Goal: Transaction & Acquisition: Download file/media

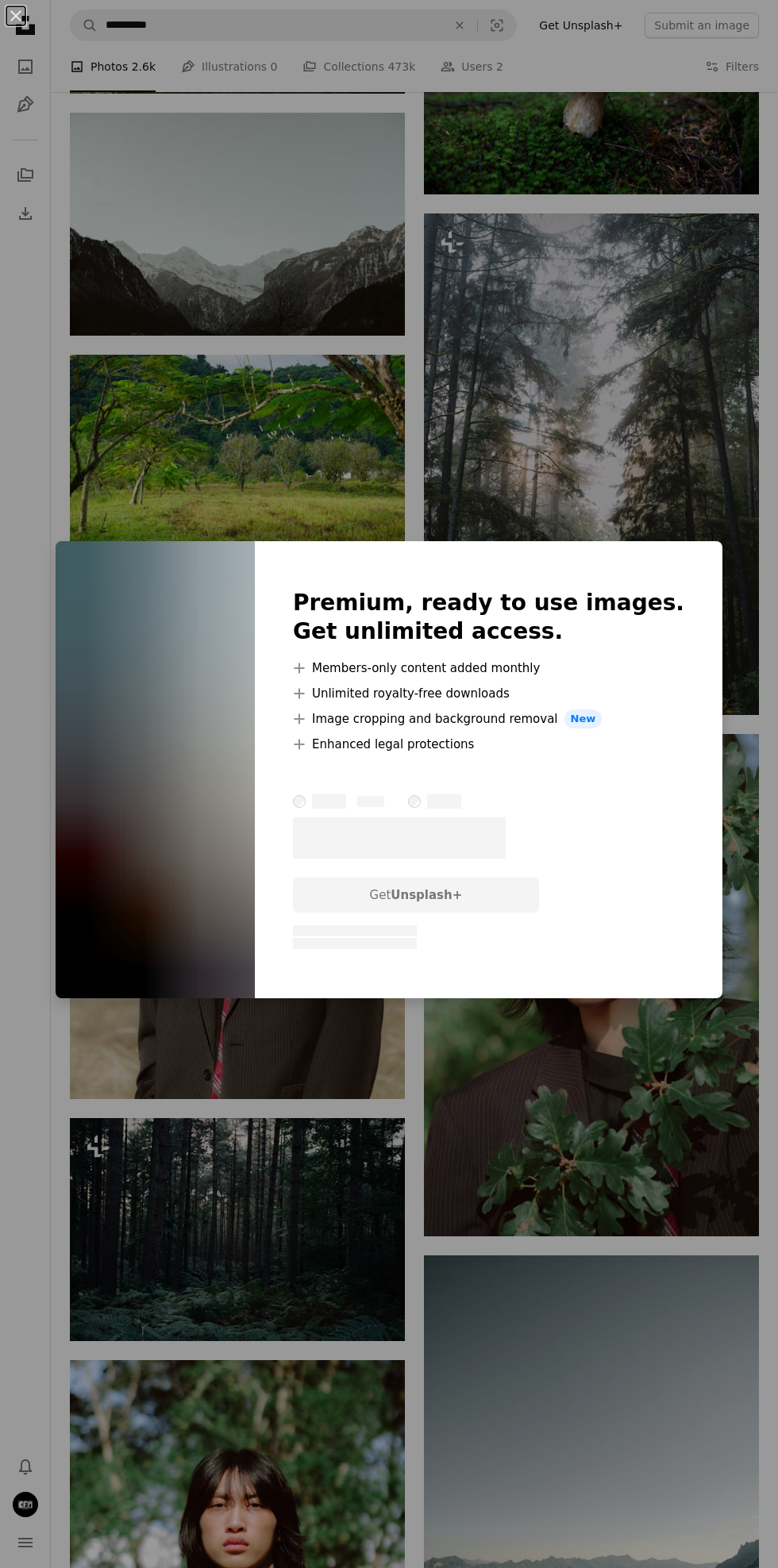
scroll to position [8714, 0]
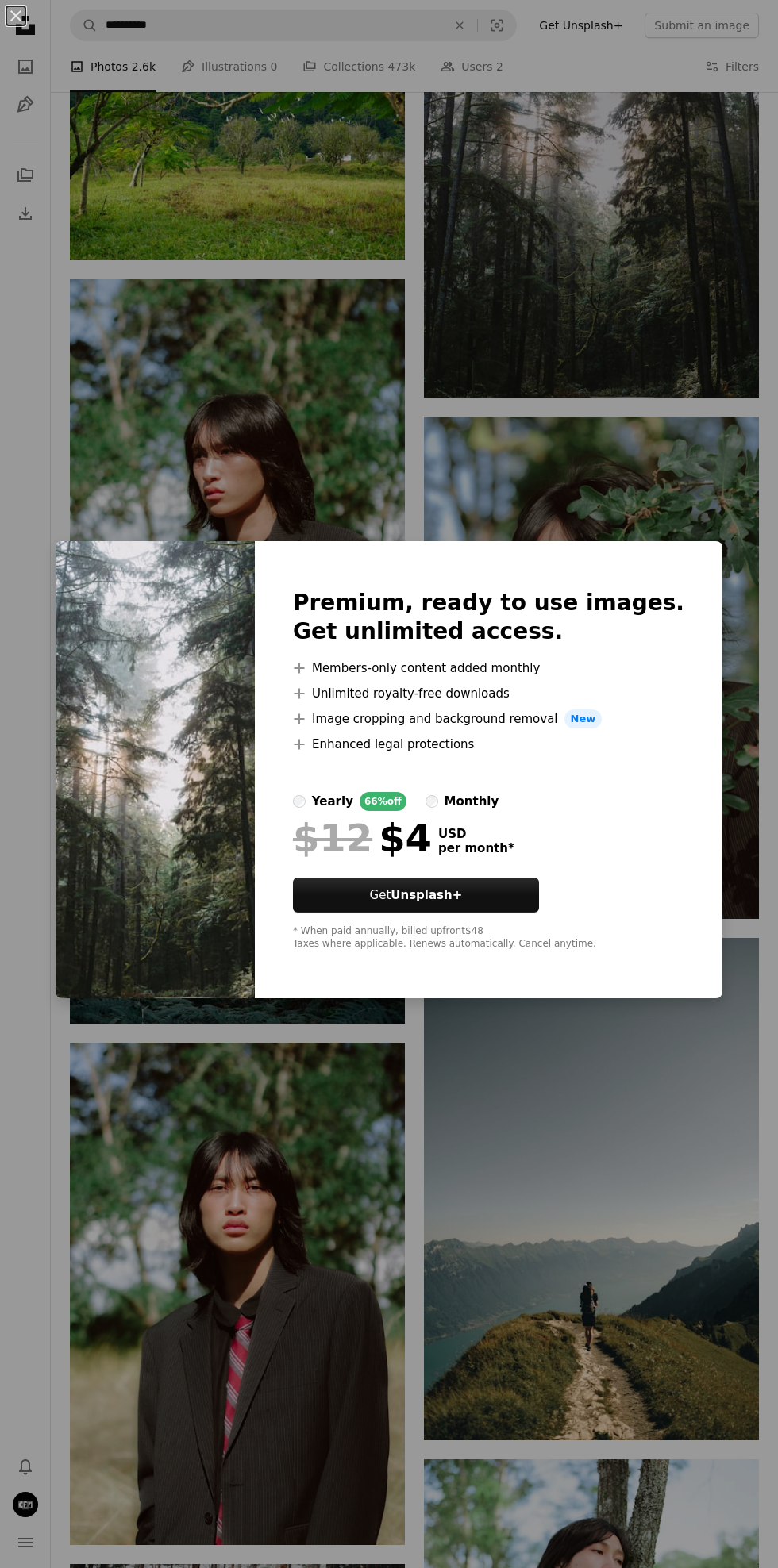
click at [678, 1126] on div "An X shape Premium, ready to use images. Get unlimited access. A plus sign Memb…" at bounding box center [389, 784] width 778 height 1568
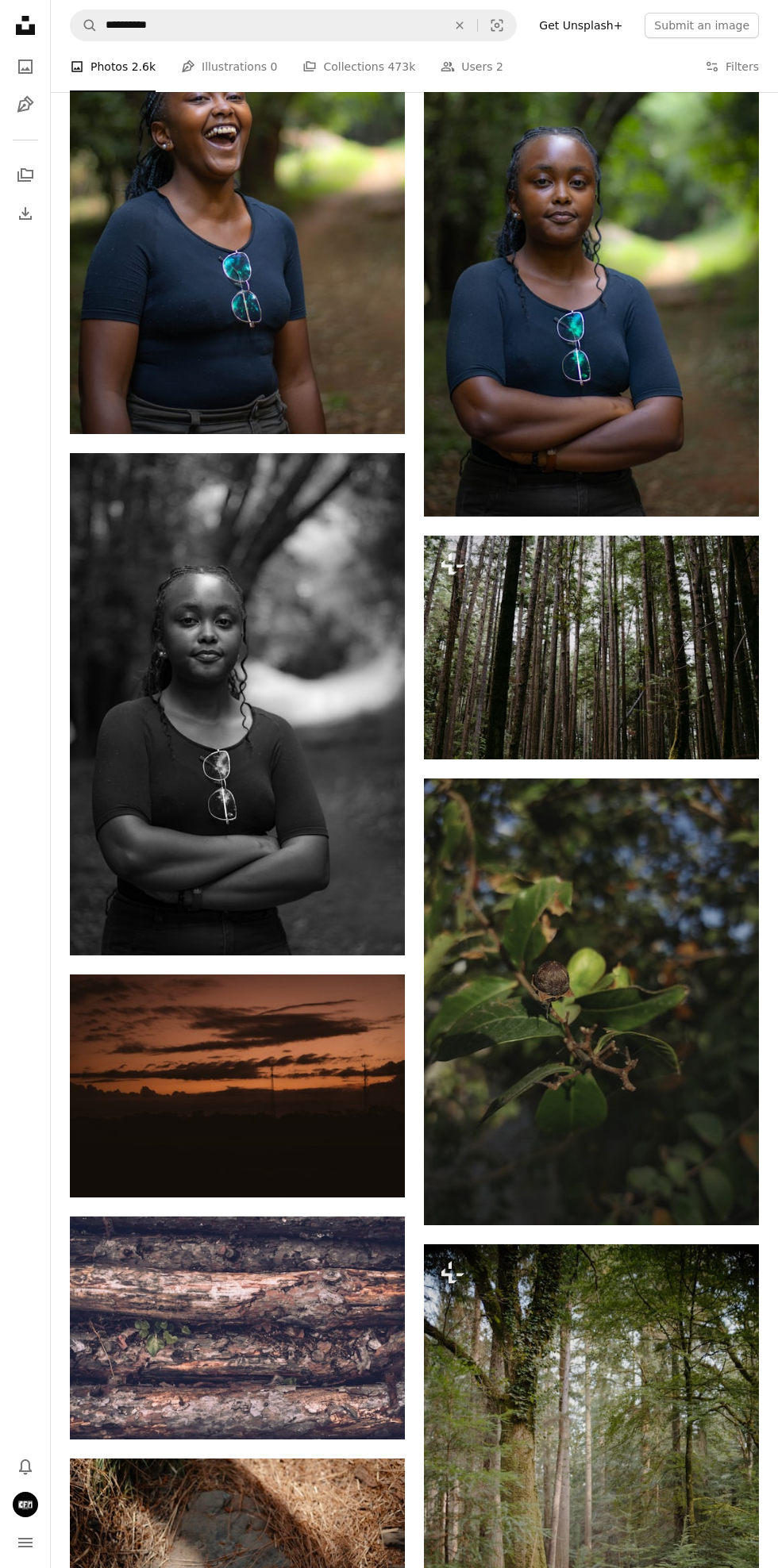
scroll to position [10619, 0]
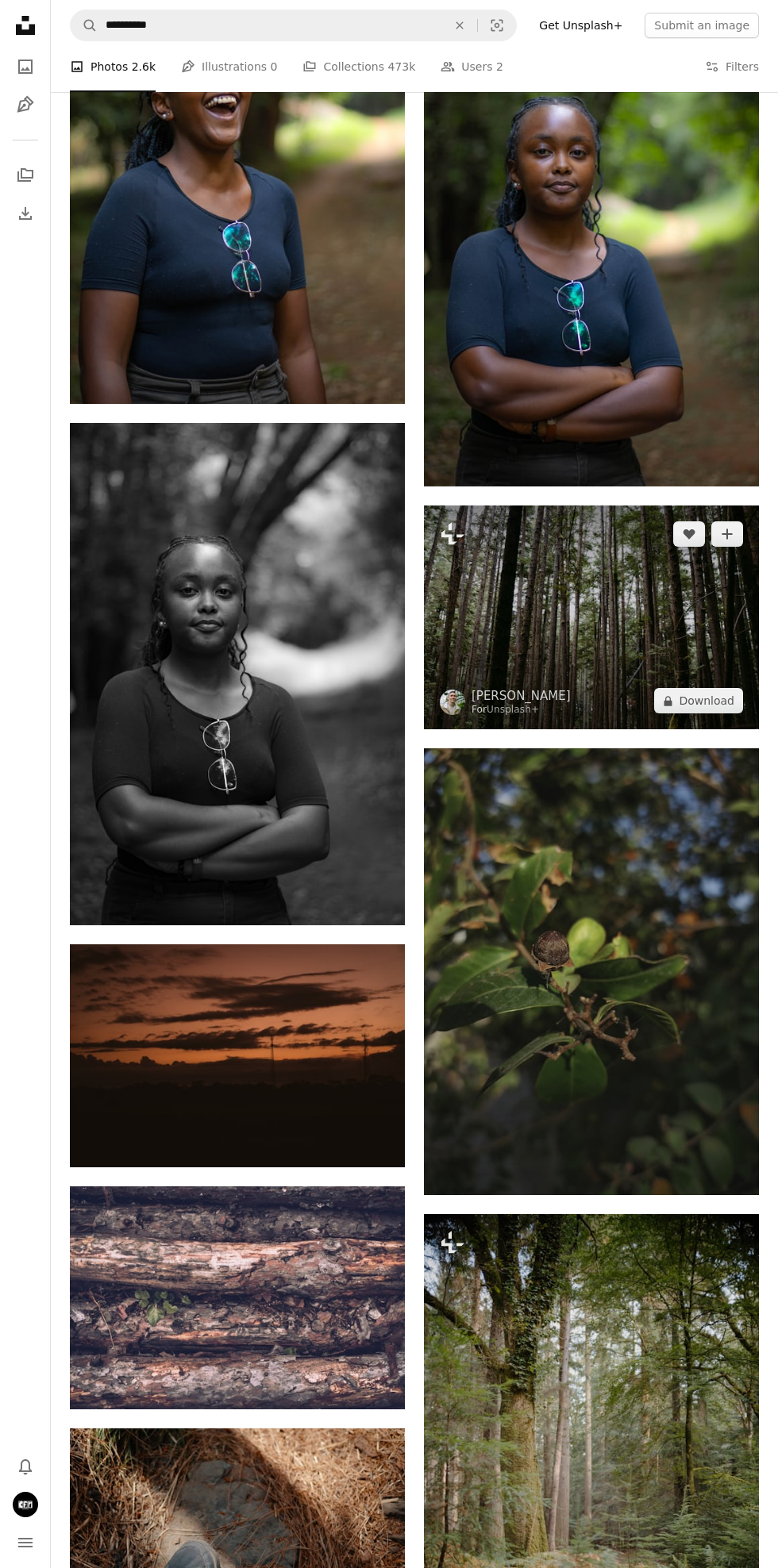
click at [703, 673] on img at bounding box center [591, 617] width 335 height 224
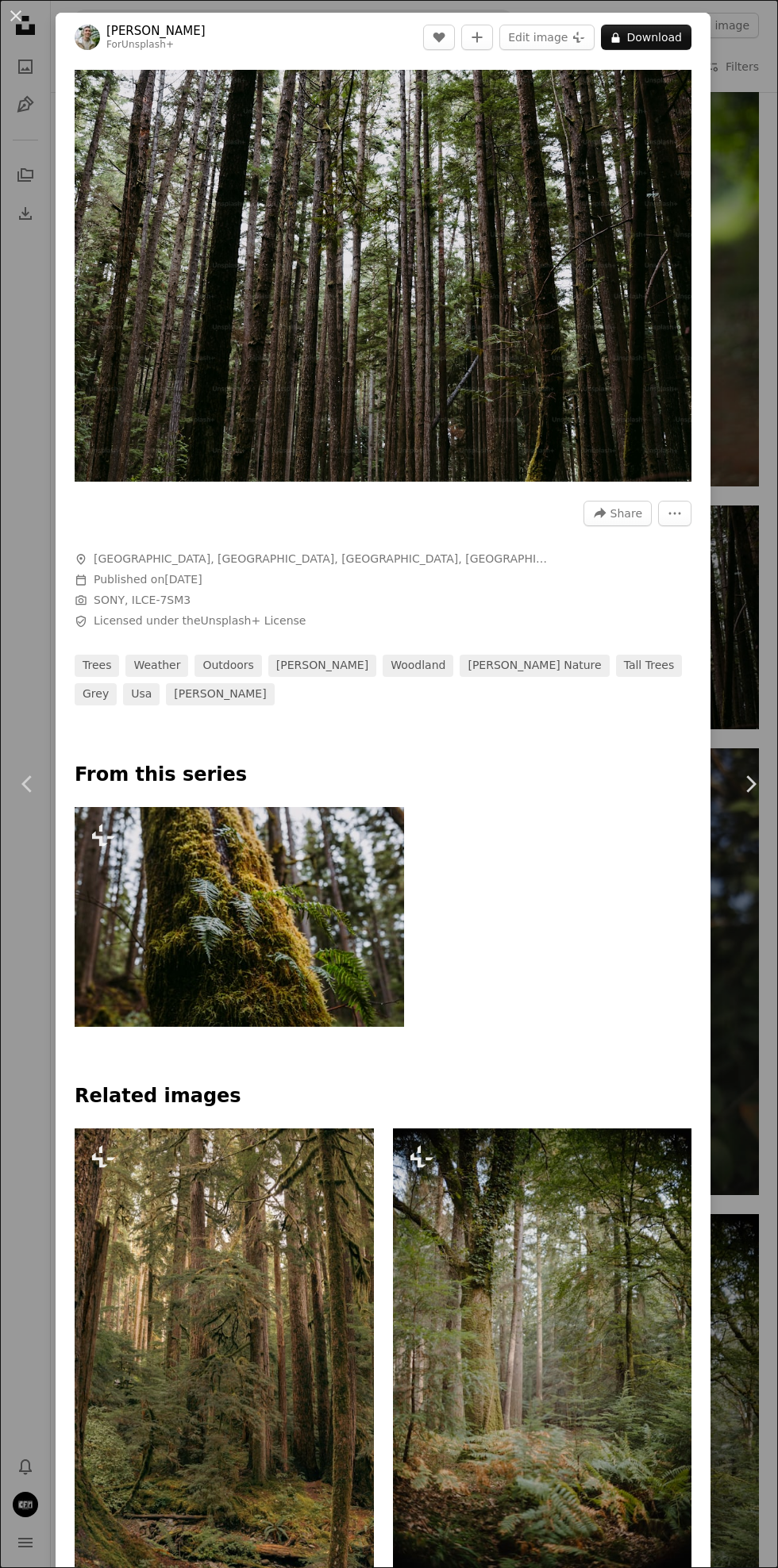
click at [754, 1172] on div "An X shape Chevron left Chevron right [PERSON_NAME] For Unsplash+ A heart A plu…" at bounding box center [389, 784] width 778 height 1568
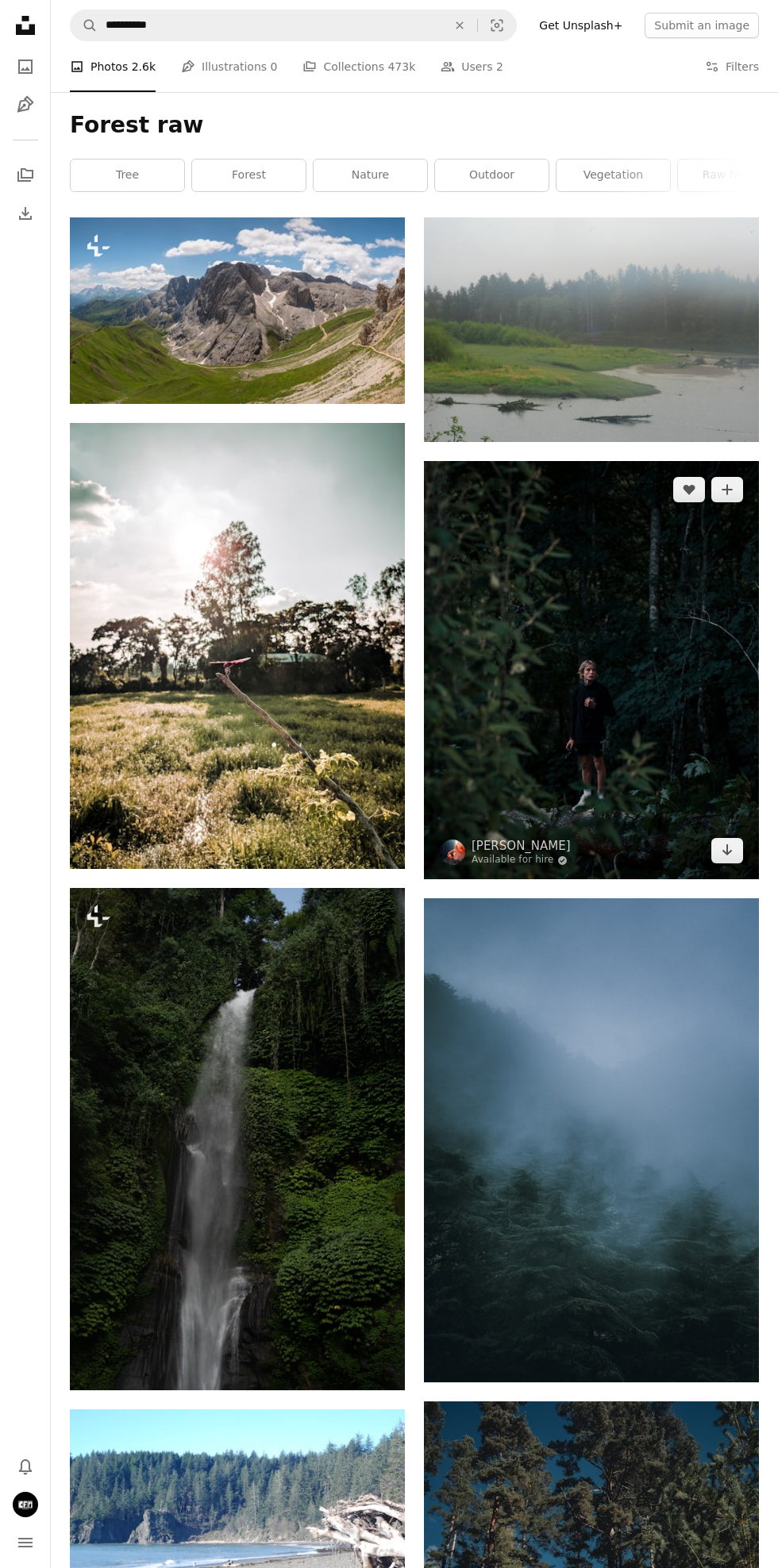
click at [717, 801] on img at bounding box center [591, 670] width 335 height 419
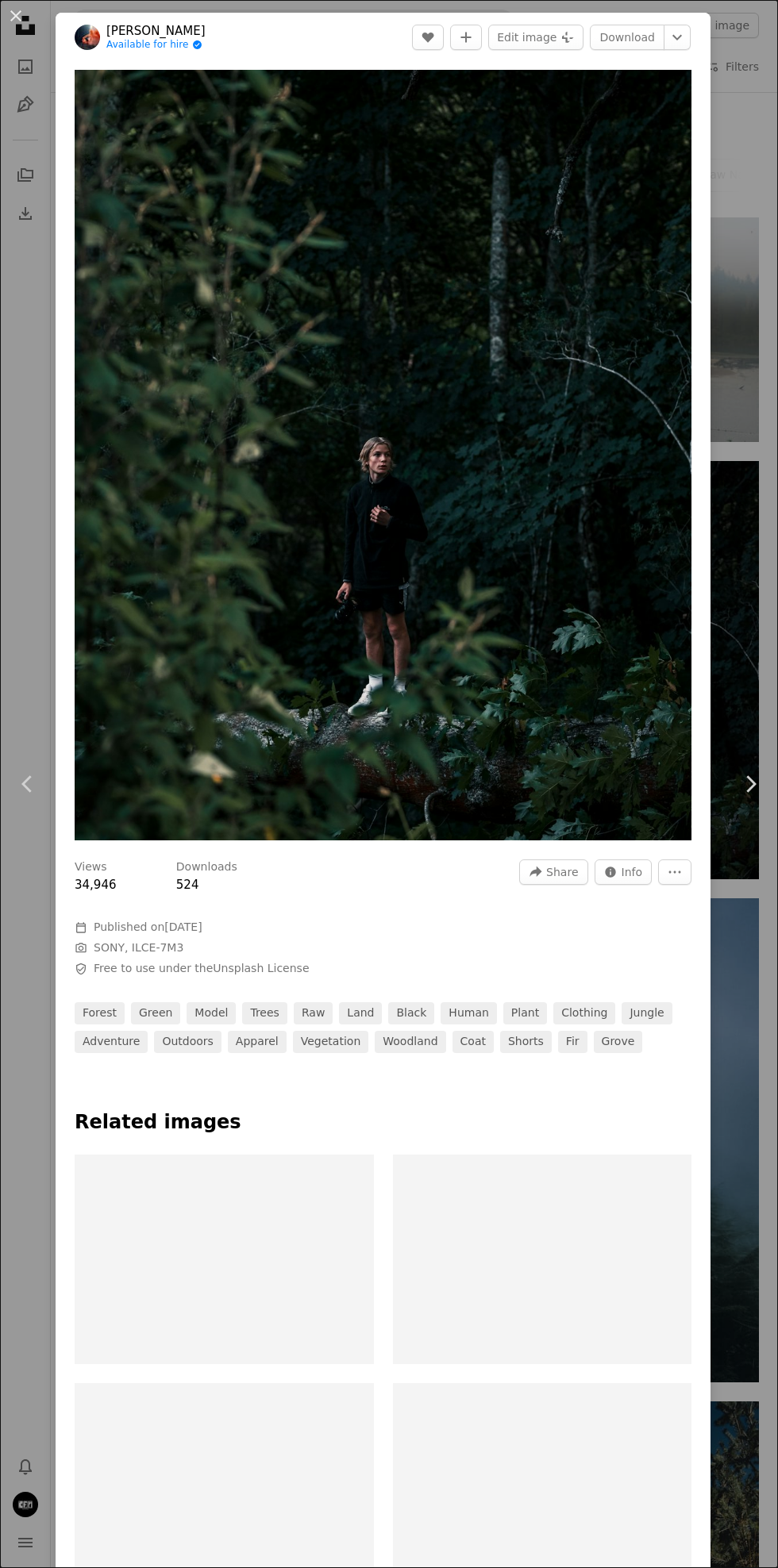
click at [744, 845] on link "Chevron right" at bounding box center [750, 784] width 56 height 153
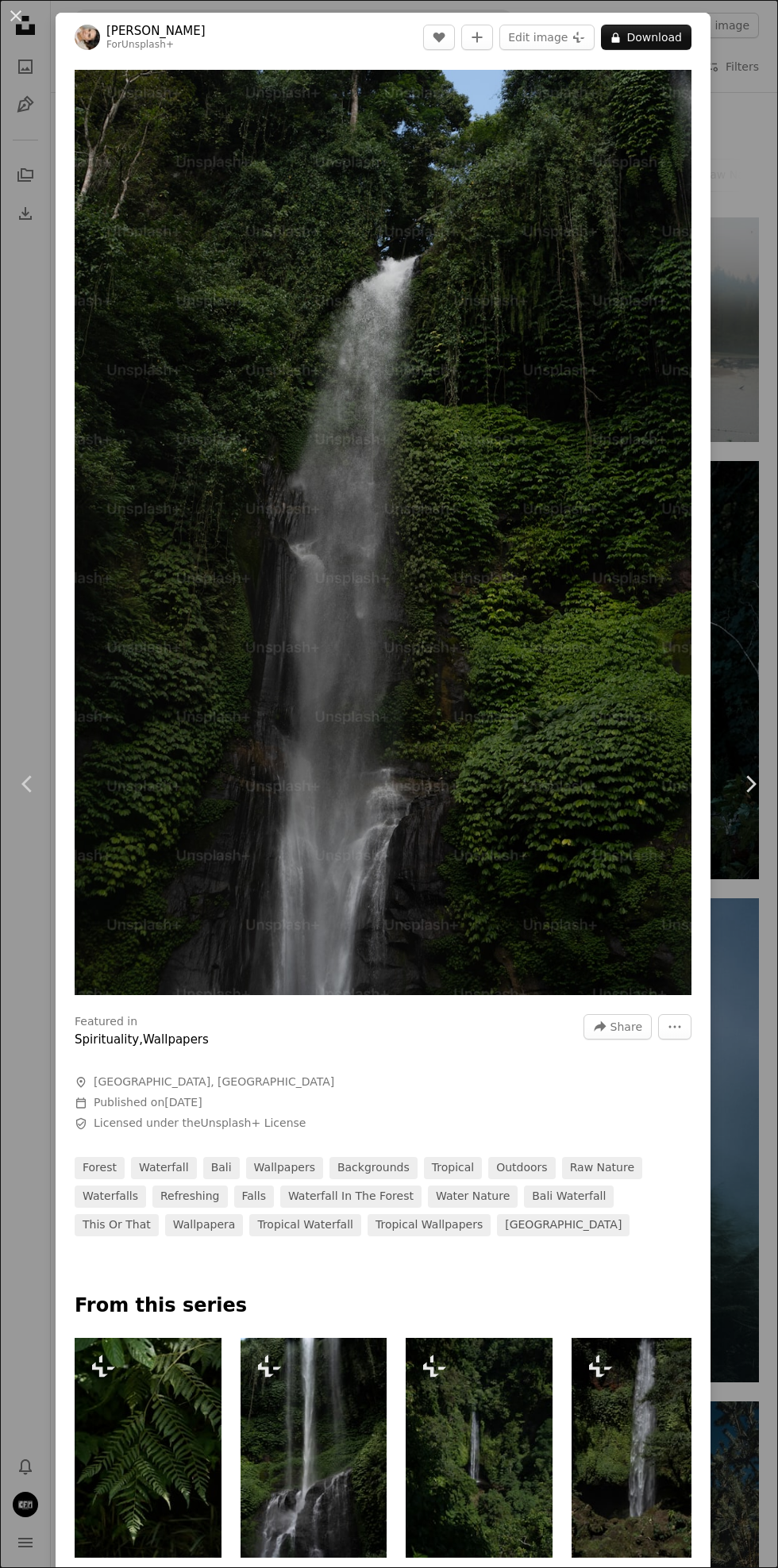
click at [37, 788] on icon "Chevron left" at bounding box center [28, 784] width 26 height 26
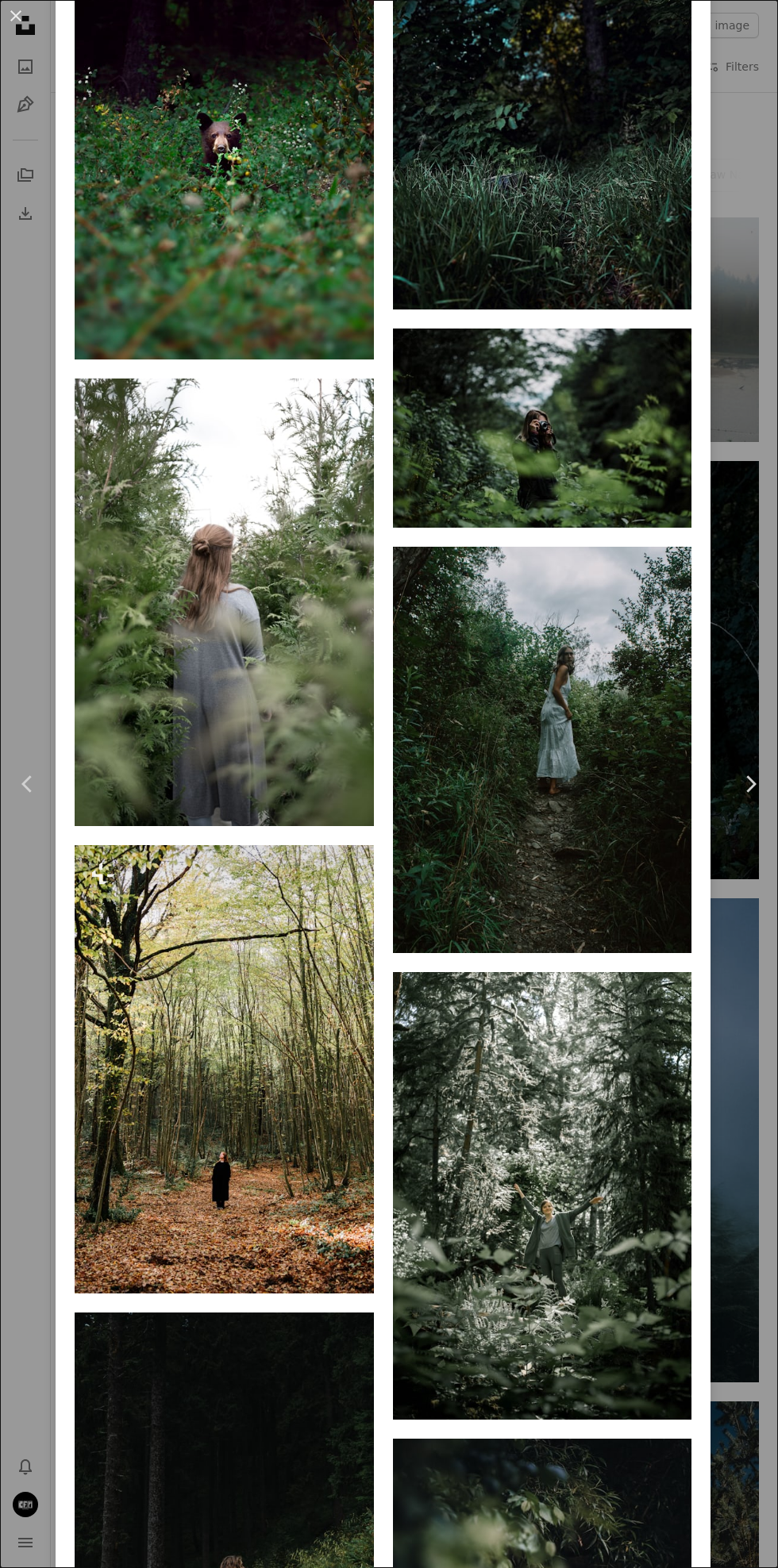
scroll to position [1727, 0]
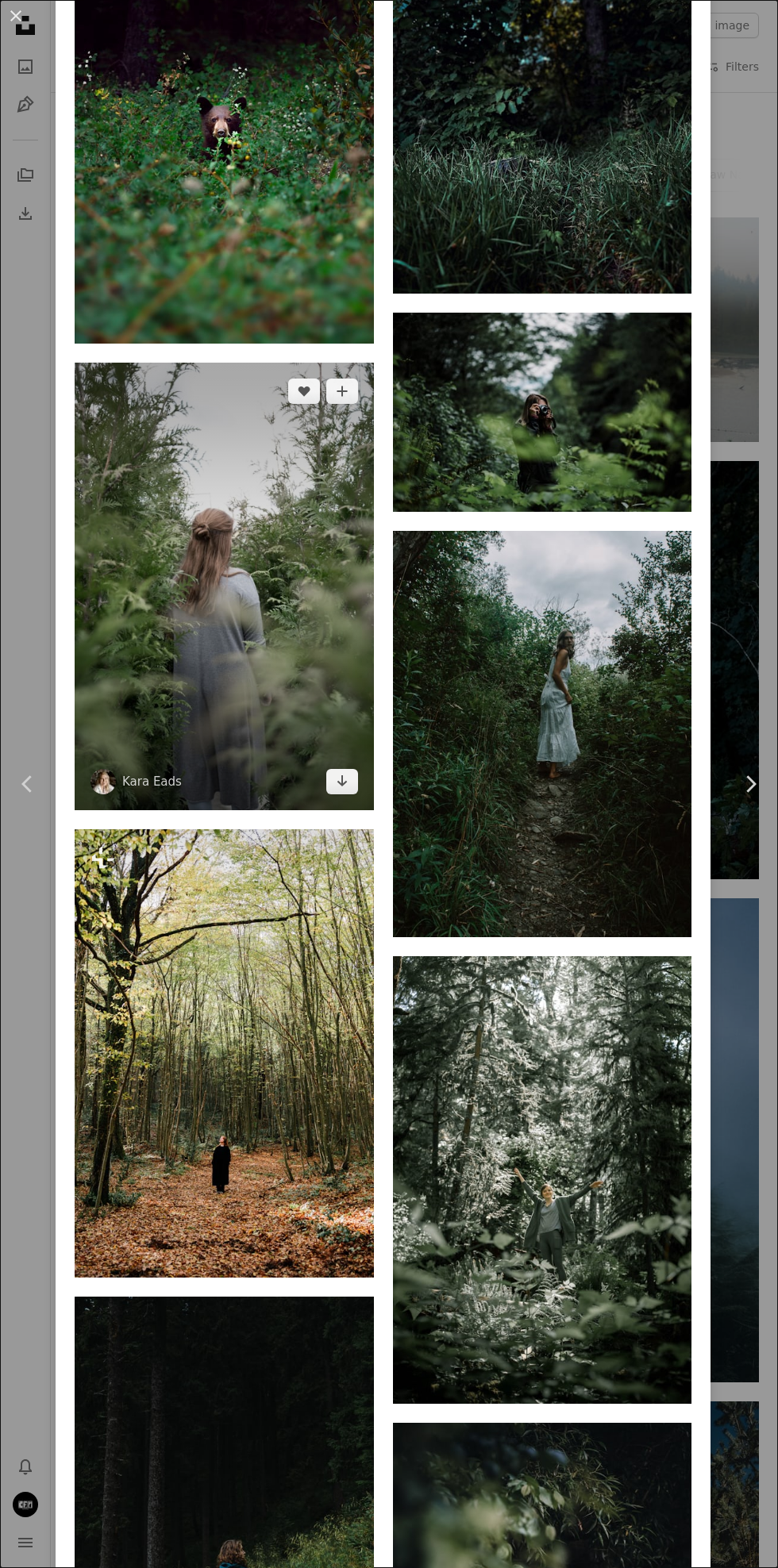
click at [161, 672] on img at bounding box center [224, 586] width 299 height 448
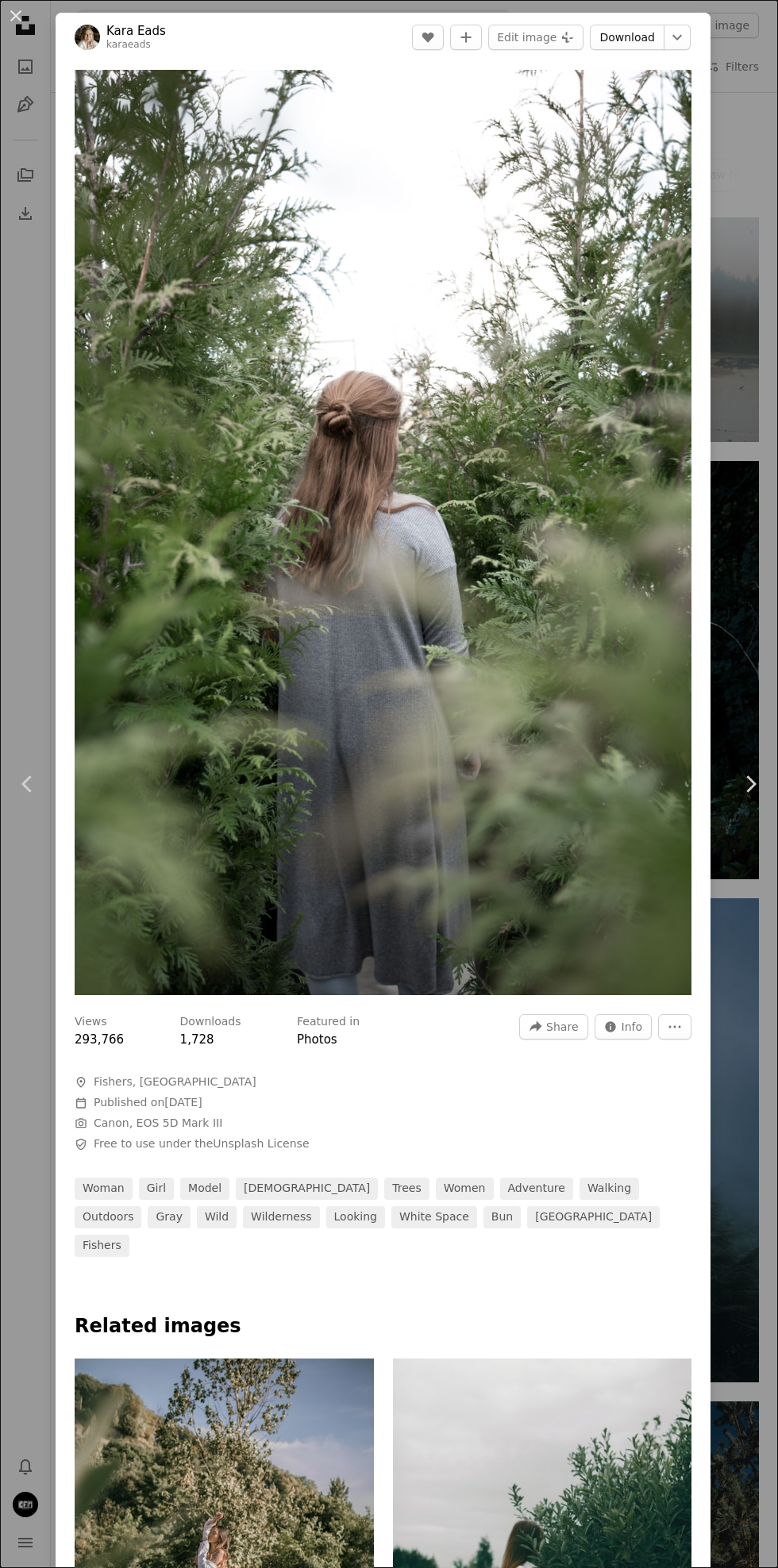
click at [642, 39] on link "Download" at bounding box center [627, 38] width 75 height 26
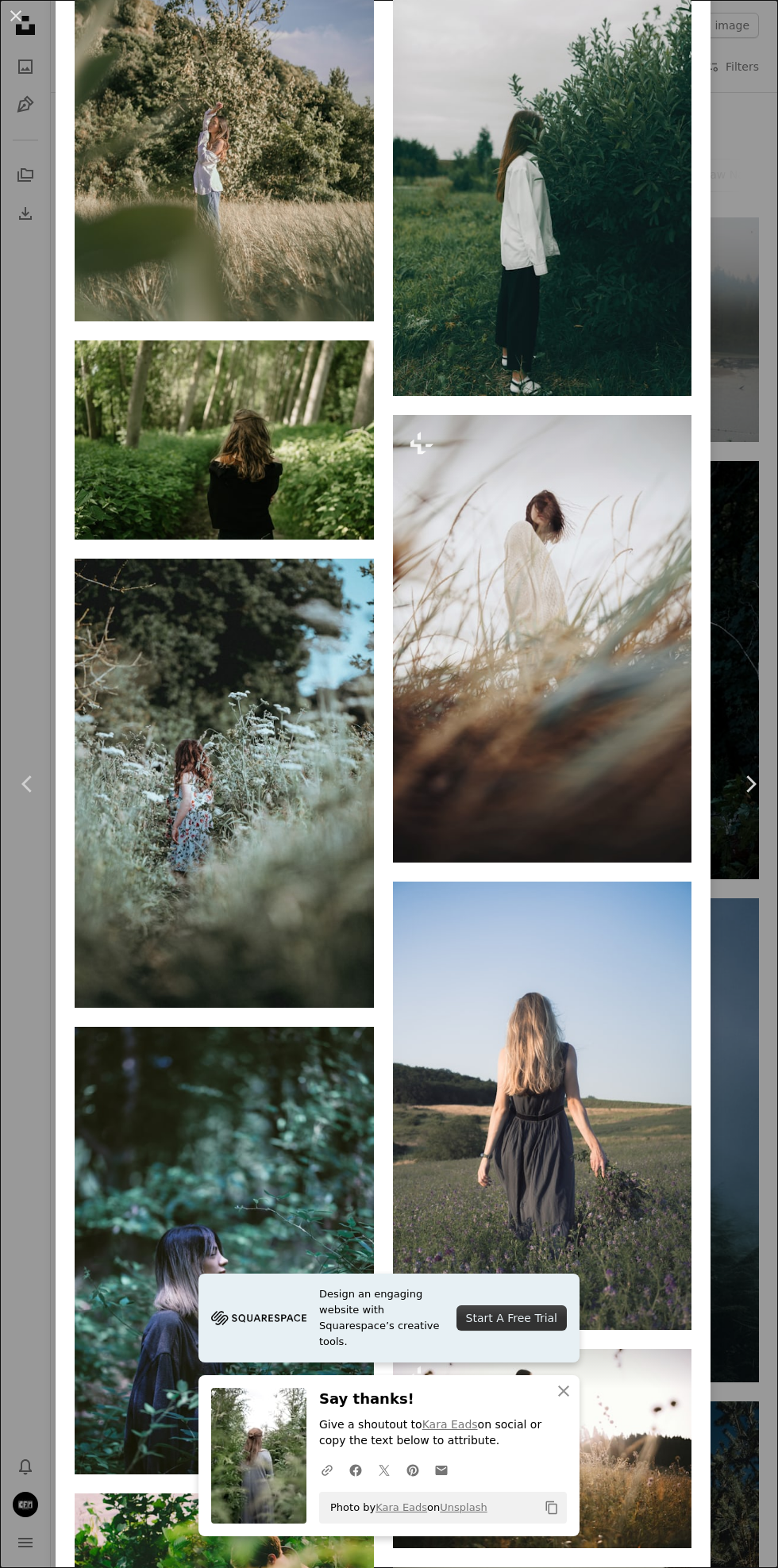
scroll to position [1418, 0]
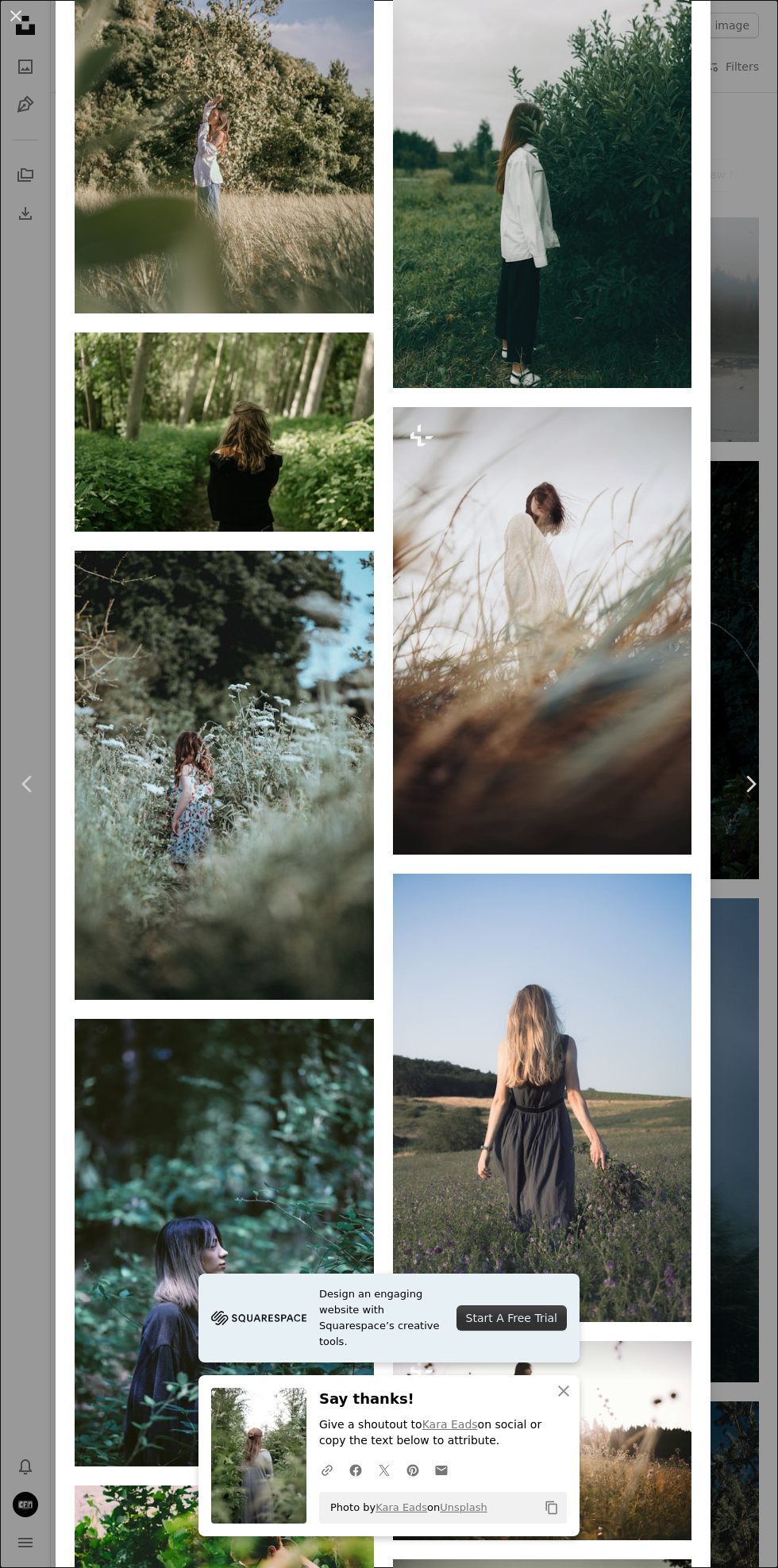
click at [760, 1037] on div "An X shape Chevron left Chevron right [PERSON_NAME] karaeads A heart A plus sig…" at bounding box center [389, 784] width 778 height 1568
